Goal: Task Accomplishment & Management: Manage account settings

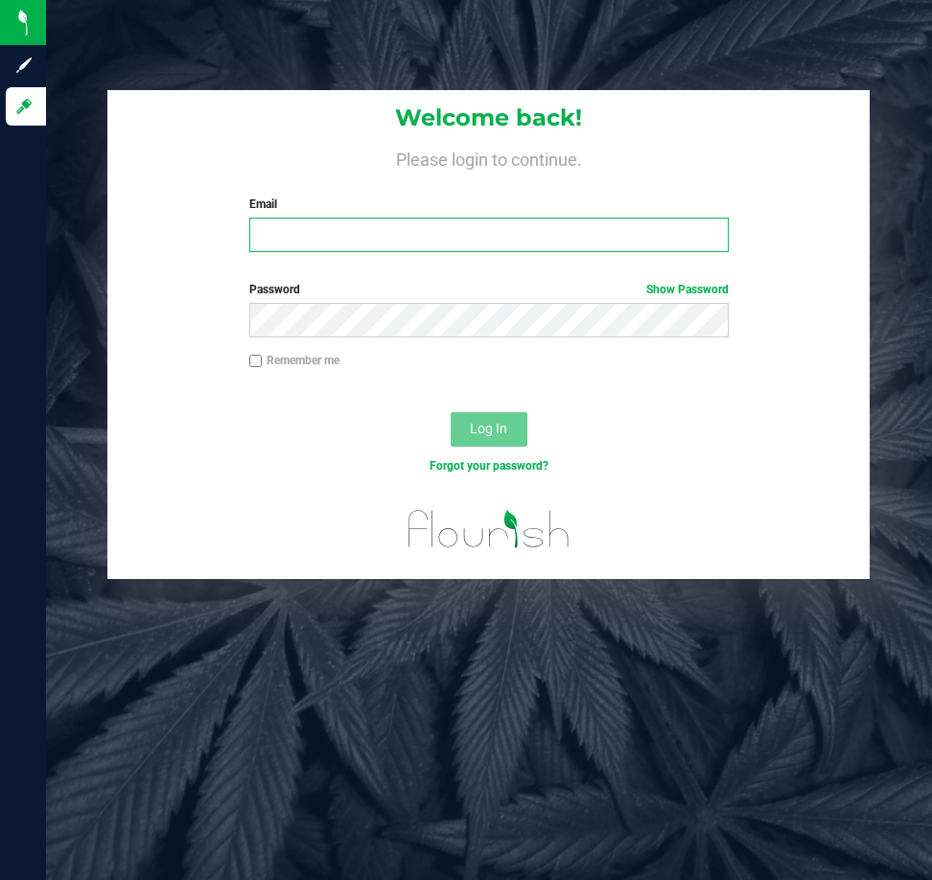
click at [668, 223] on input "Email" at bounding box center [488, 235] width 479 height 35
type input "[EMAIL_ADDRESS][DOMAIN_NAME]"
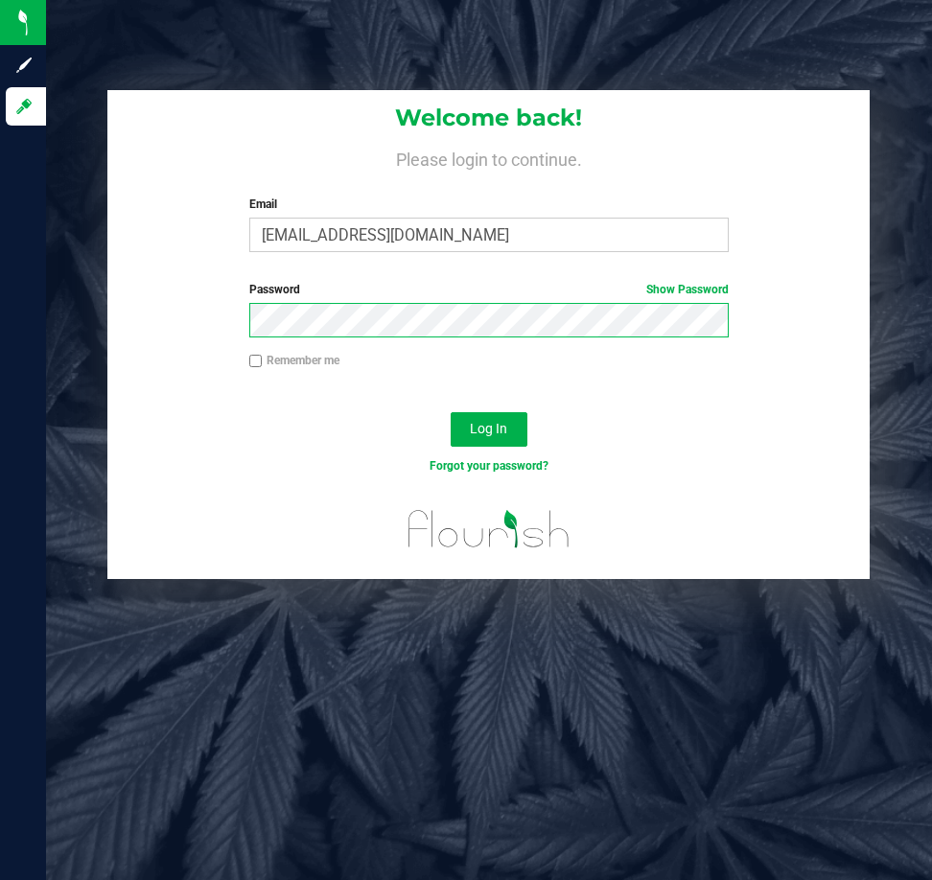
click at [451, 412] on button "Log In" at bounding box center [489, 429] width 77 height 35
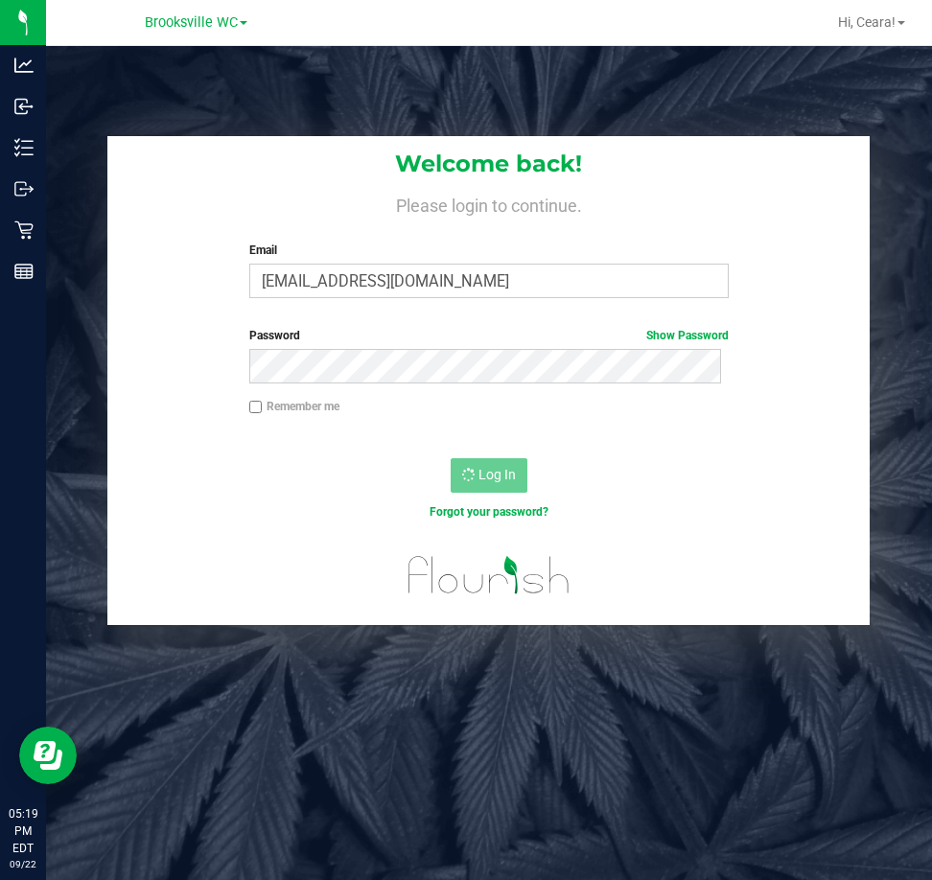
click at [678, 217] on div "Welcome back! Please login to continue. Email [EMAIL_ADDRESS][DOMAIN_NAME] Requ…" at bounding box center [488, 224] width 762 height 177
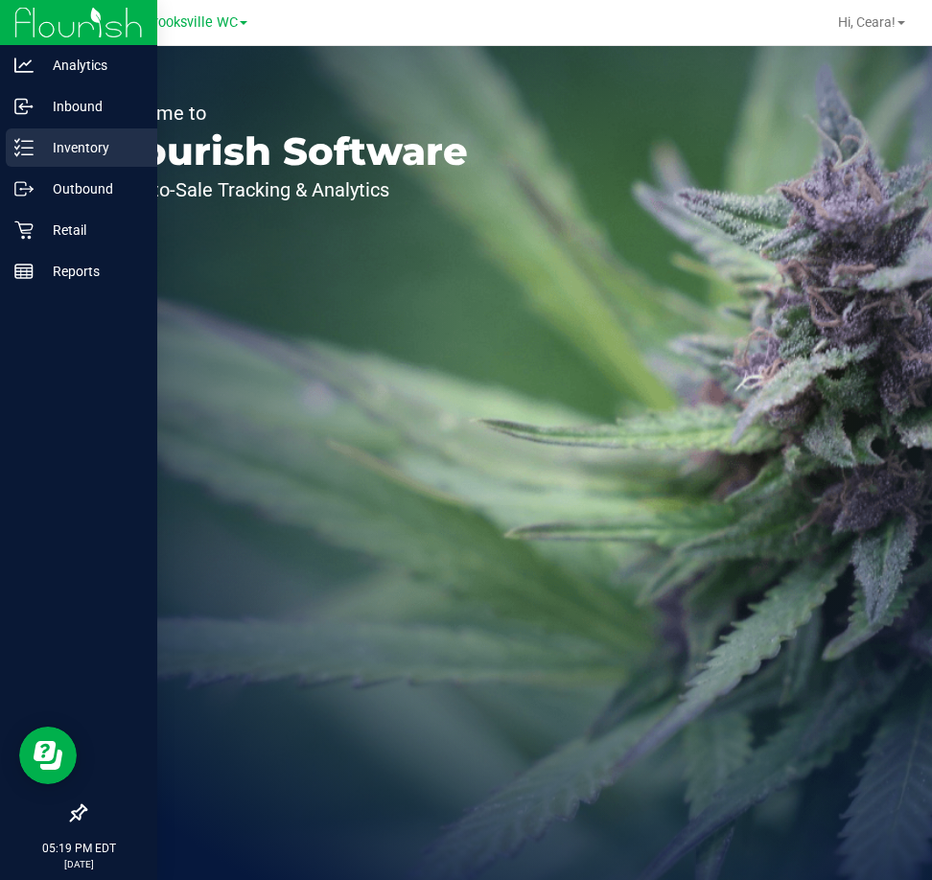
click at [73, 152] on p "Inventory" at bounding box center [91, 147] width 115 height 23
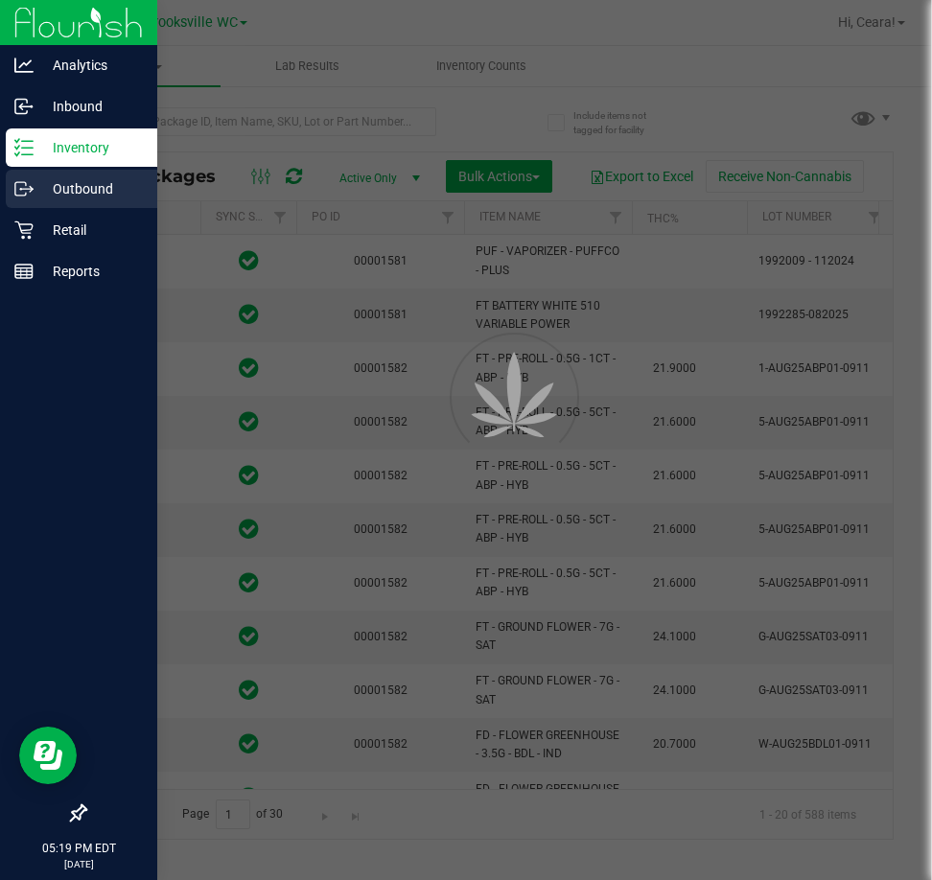
type input "2026-03-16"
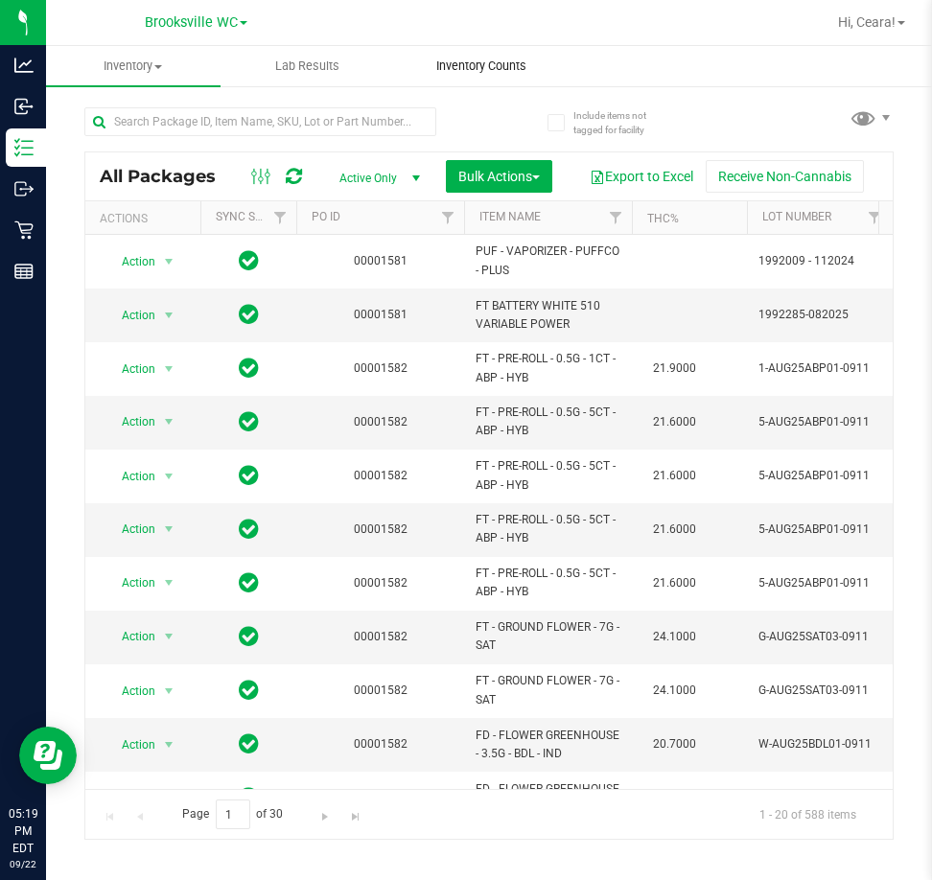
click at [519, 71] on span "Inventory Counts" at bounding box center [481, 66] width 142 height 17
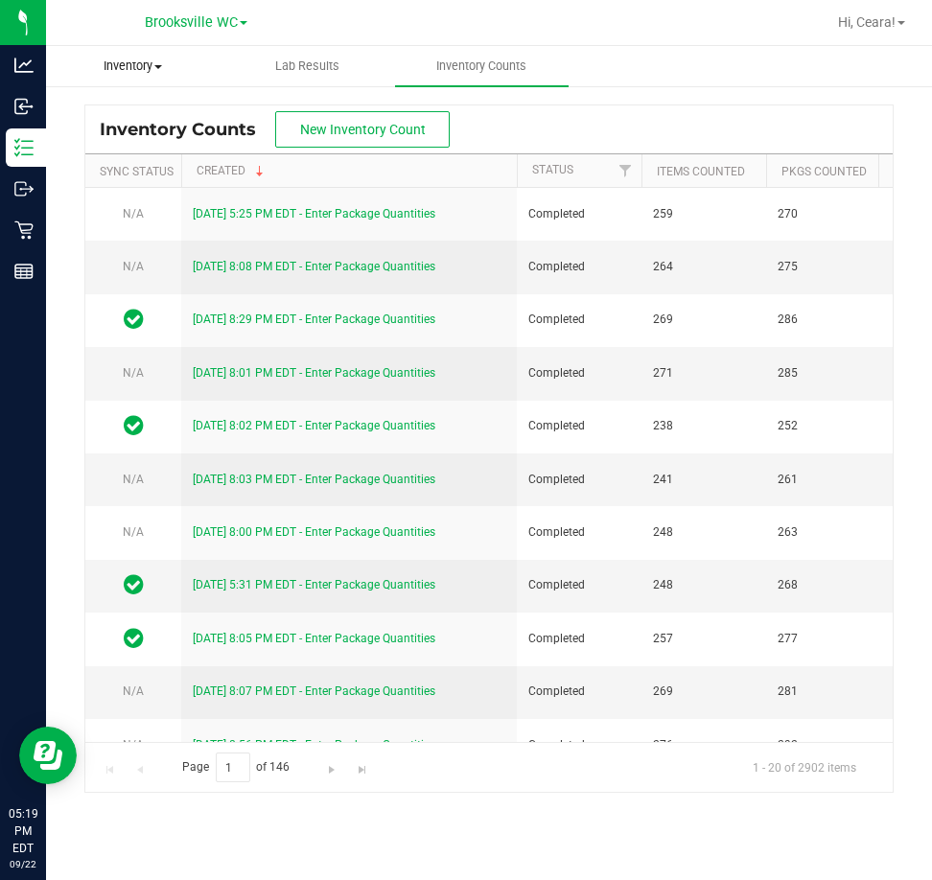
click at [107, 59] on span "Inventory" at bounding box center [133, 66] width 173 height 17
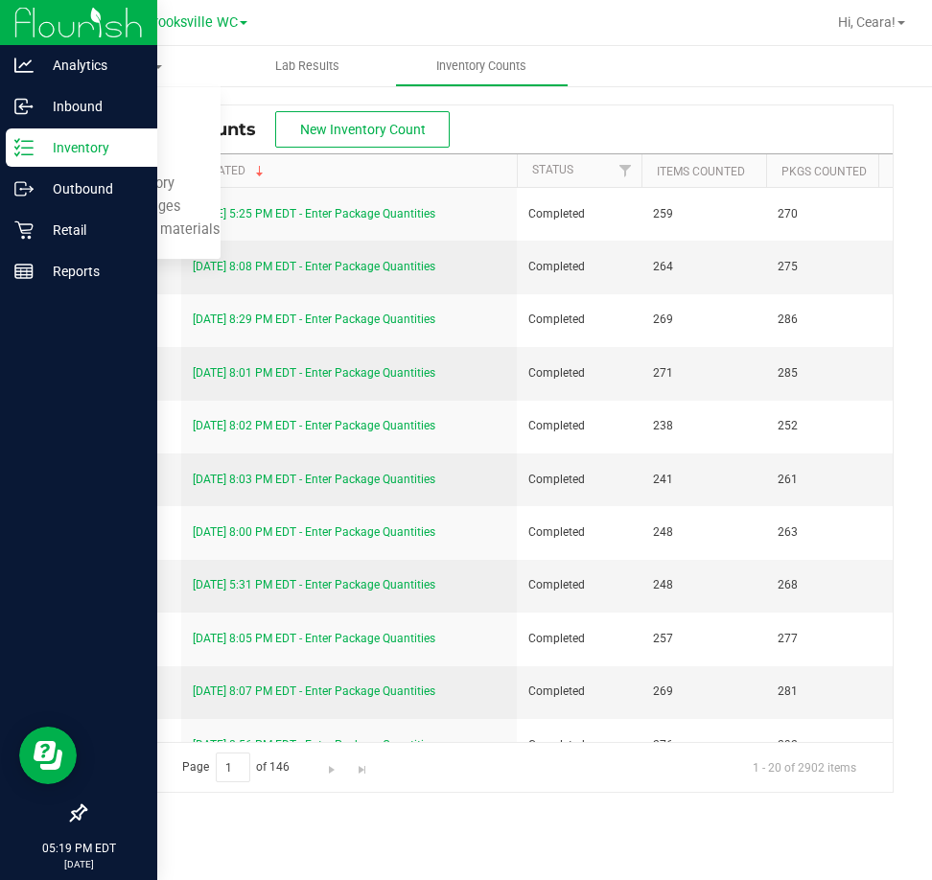
click at [37, 144] on p "Inventory" at bounding box center [91, 147] width 115 height 23
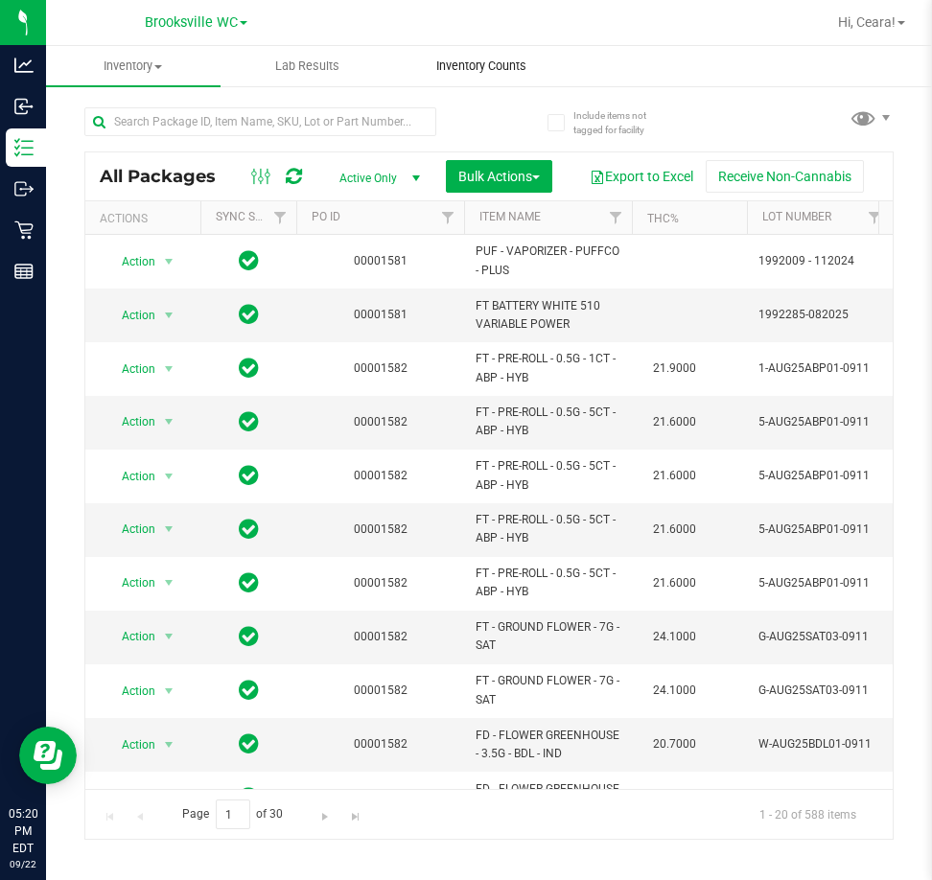
click at [485, 60] on span "Inventory Counts" at bounding box center [481, 66] width 142 height 17
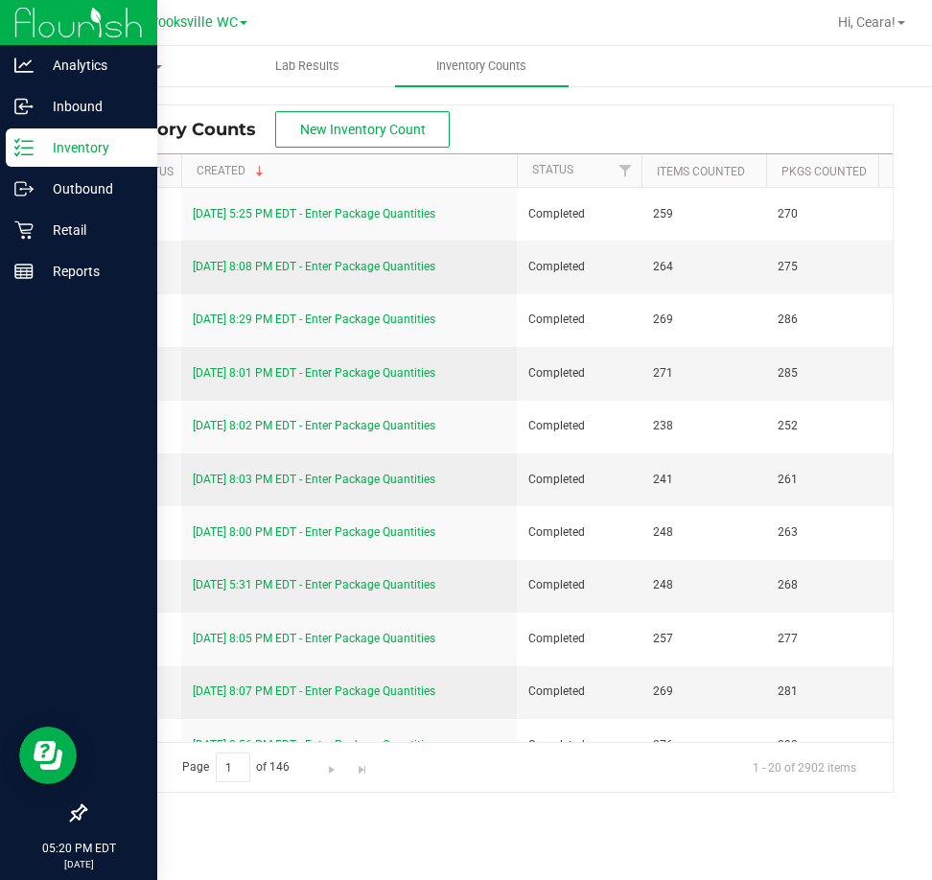
click at [15, 149] on icon at bounding box center [23, 147] width 19 height 19
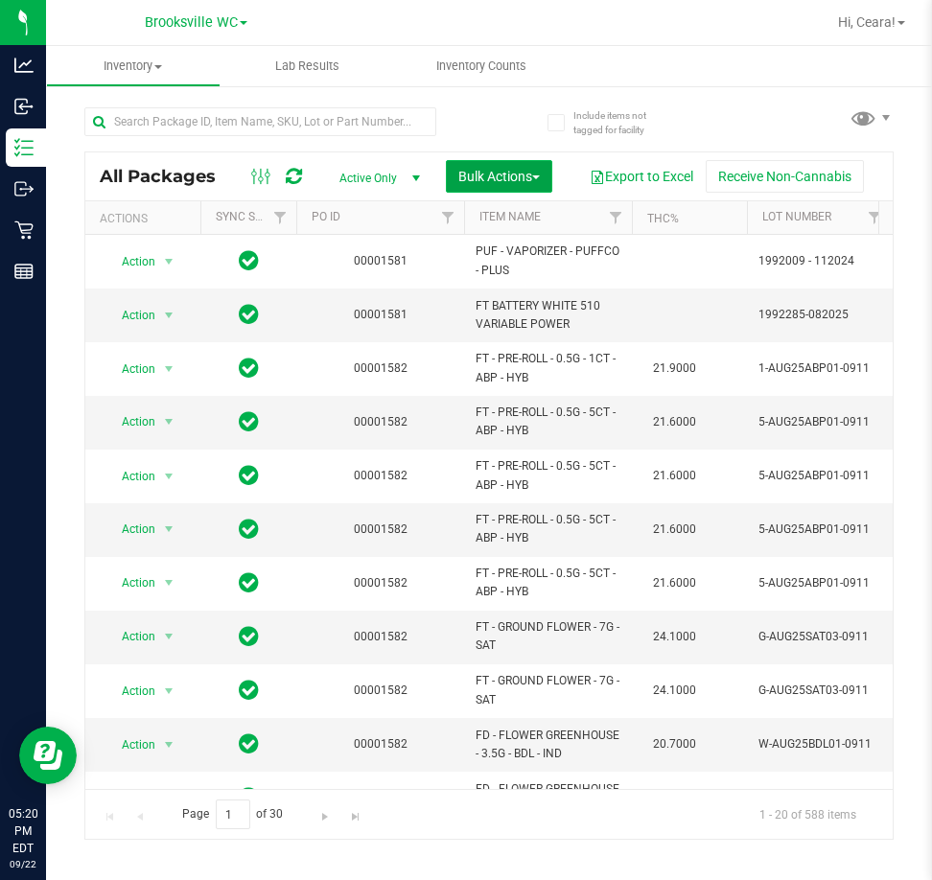
click at [510, 173] on span "Bulk Actions" at bounding box center [499, 176] width 82 height 15
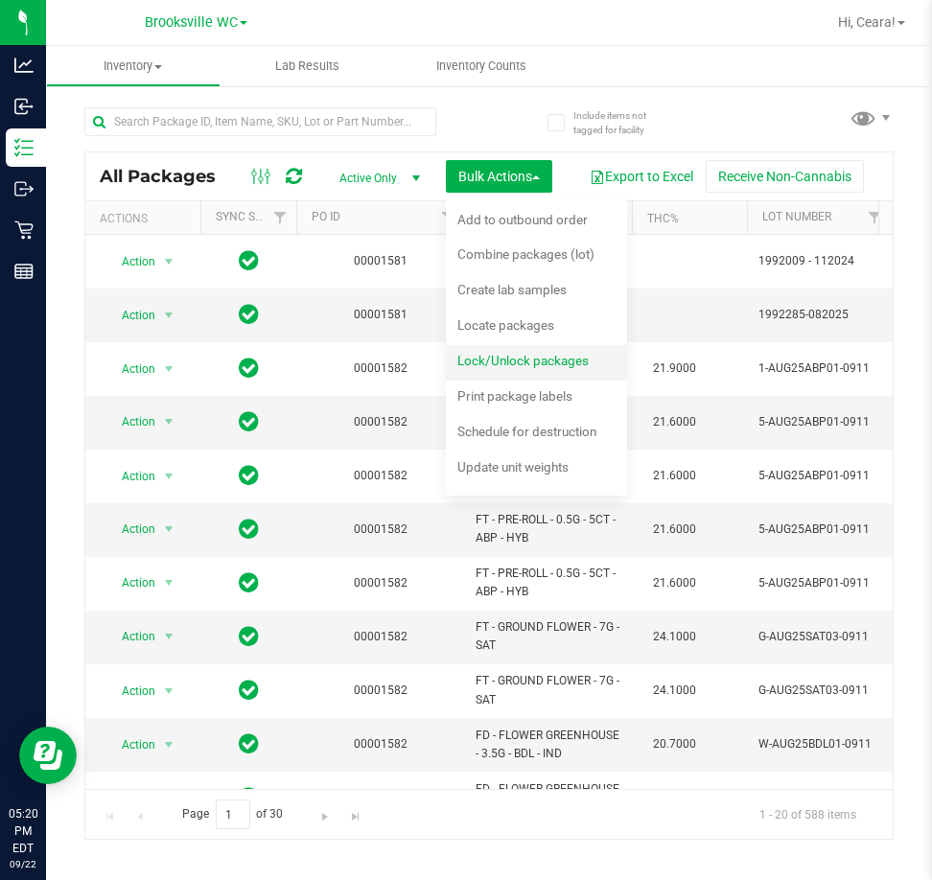
click at [503, 363] on span "Lock/Unlock packages" at bounding box center [522, 360] width 131 height 15
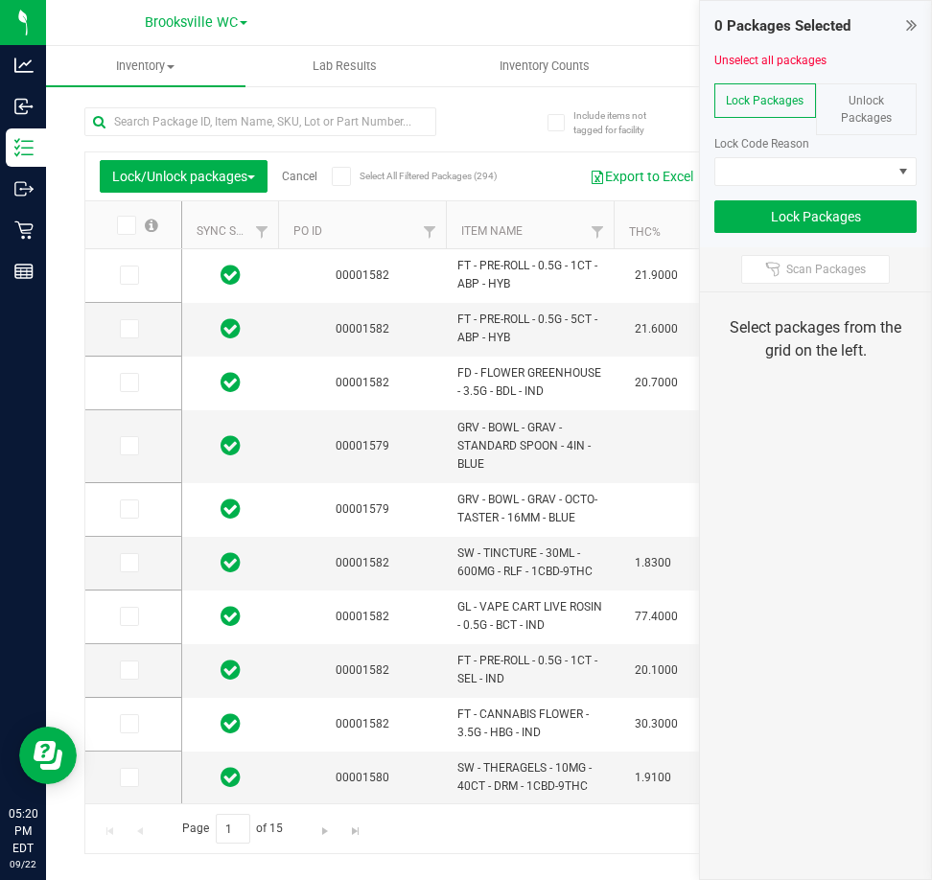
click at [562, 239] on th "Item Name" at bounding box center [530, 225] width 168 height 48
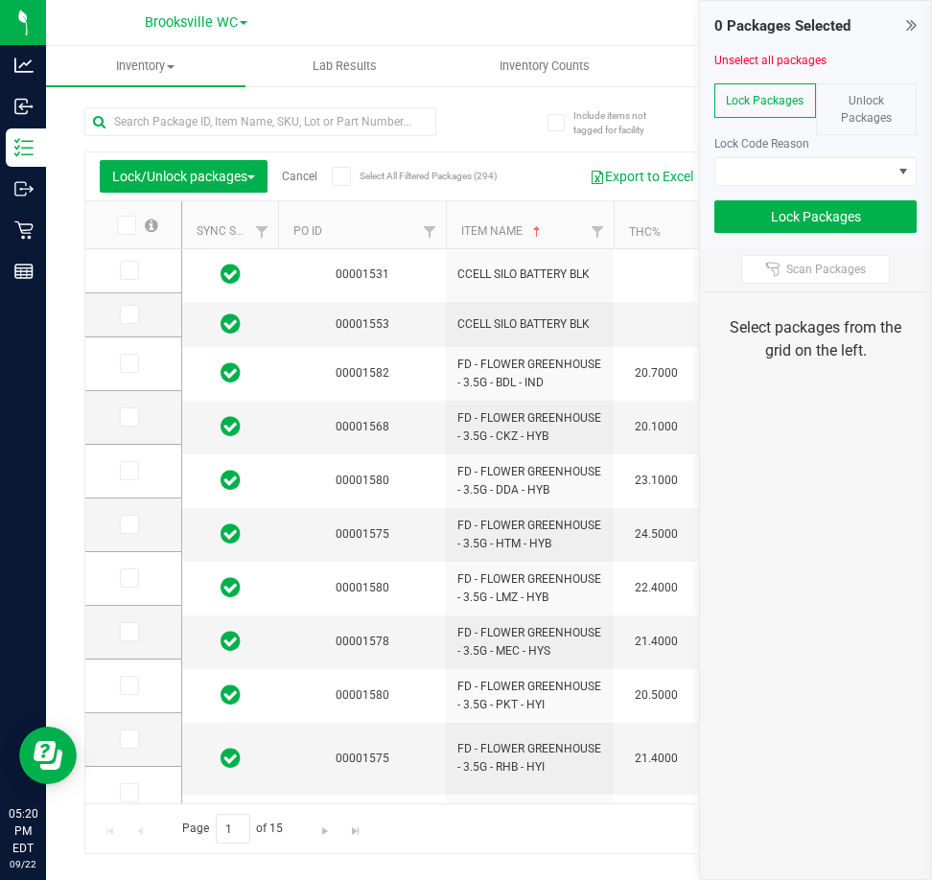
click at [903, 24] on div "0 Packages Selected" at bounding box center [815, 26] width 202 height 22
click at [623, 169] on button "Export to Excel" at bounding box center [641, 176] width 129 height 33
click at [314, 177] on link "Cancel" at bounding box center [299, 176] width 35 height 13
